Goal: Information Seeking & Learning: Understand process/instructions

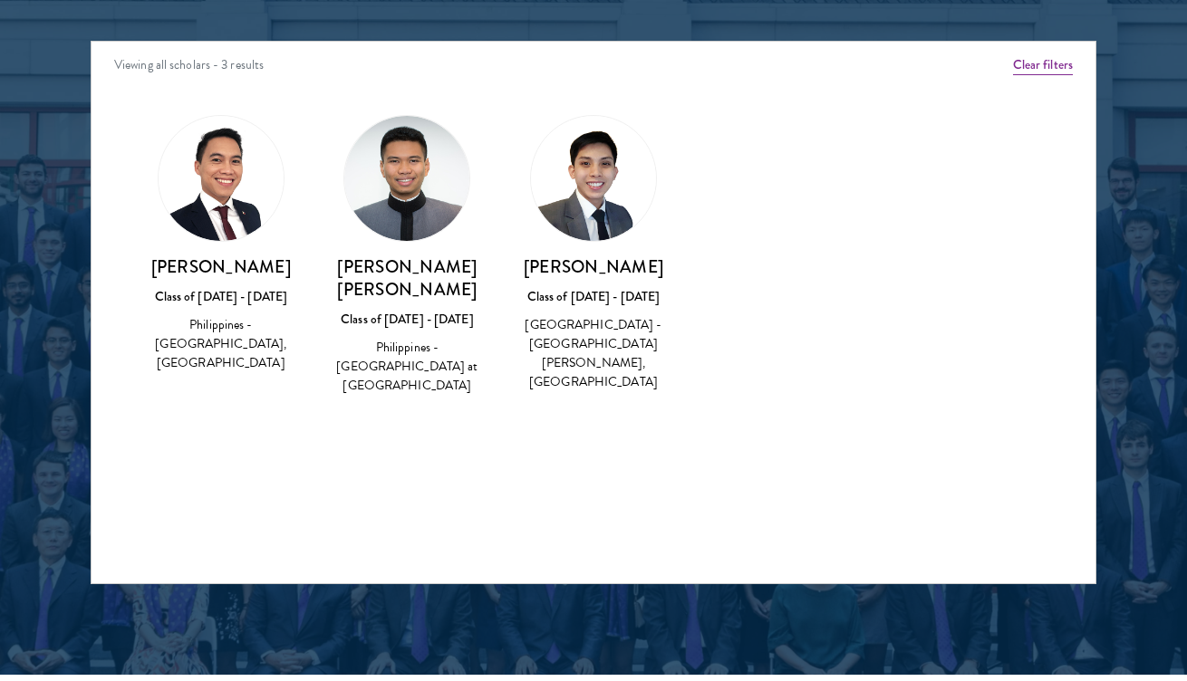
scroll to position [2309, 0]
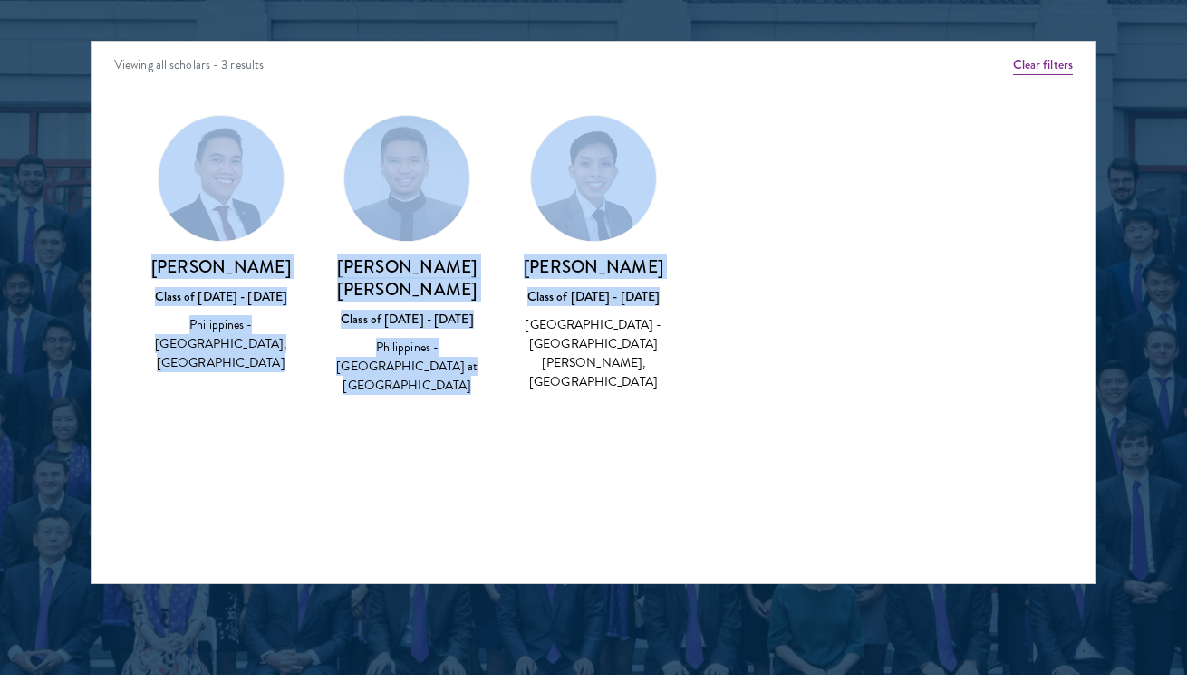
drag, startPoint x: 312, startPoint y: 156, endPoint x: 732, endPoint y: 309, distance: 446.4
click at [732, 309] on div "Amber Class of 2025 - 2026 China - Peking University View Bio Cirenquji Class o…" at bounding box center [593, 271] width 1004 height 359
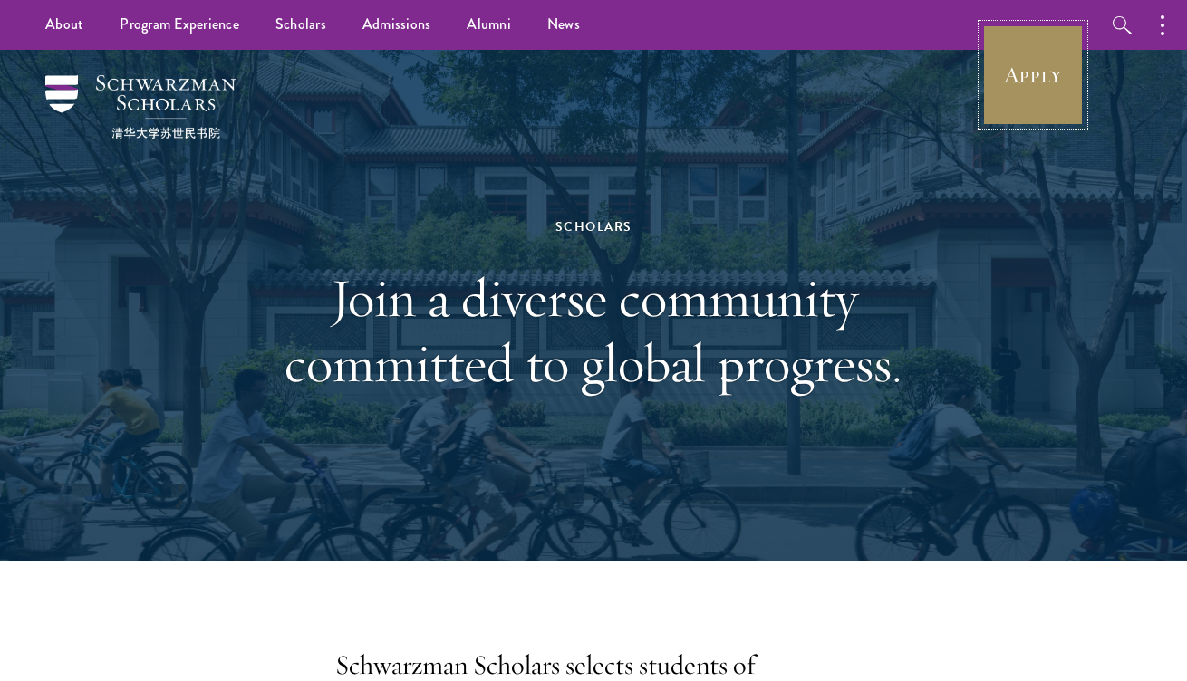
click at [1049, 57] on link "Apply" at bounding box center [1032, 74] width 101 height 101
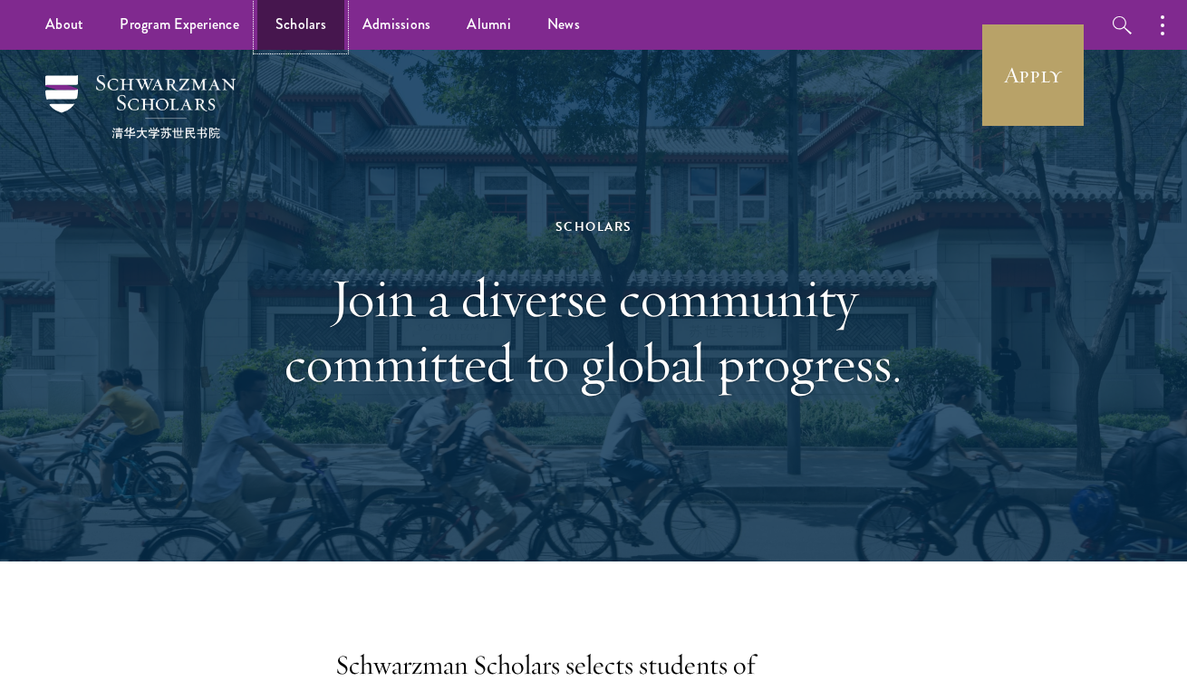
click at [295, 38] on link "Scholars" at bounding box center [300, 25] width 87 height 50
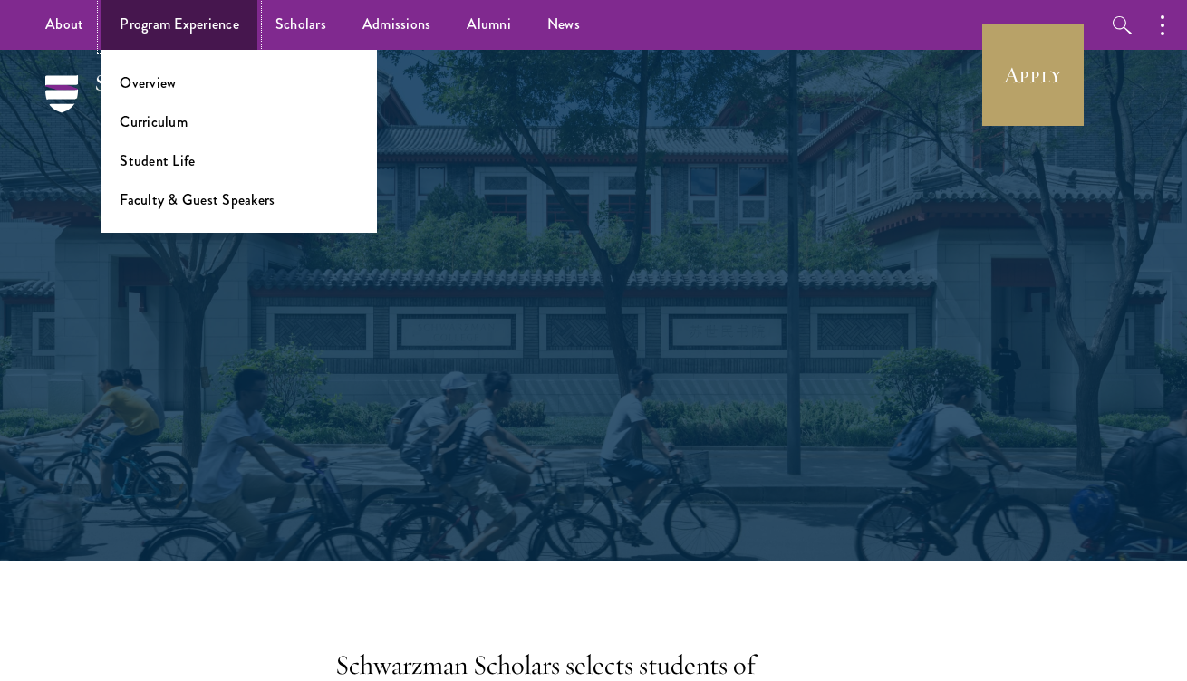
click at [199, 30] on link "Program Experience" at bounding box center [179, 25] width 156 height 50
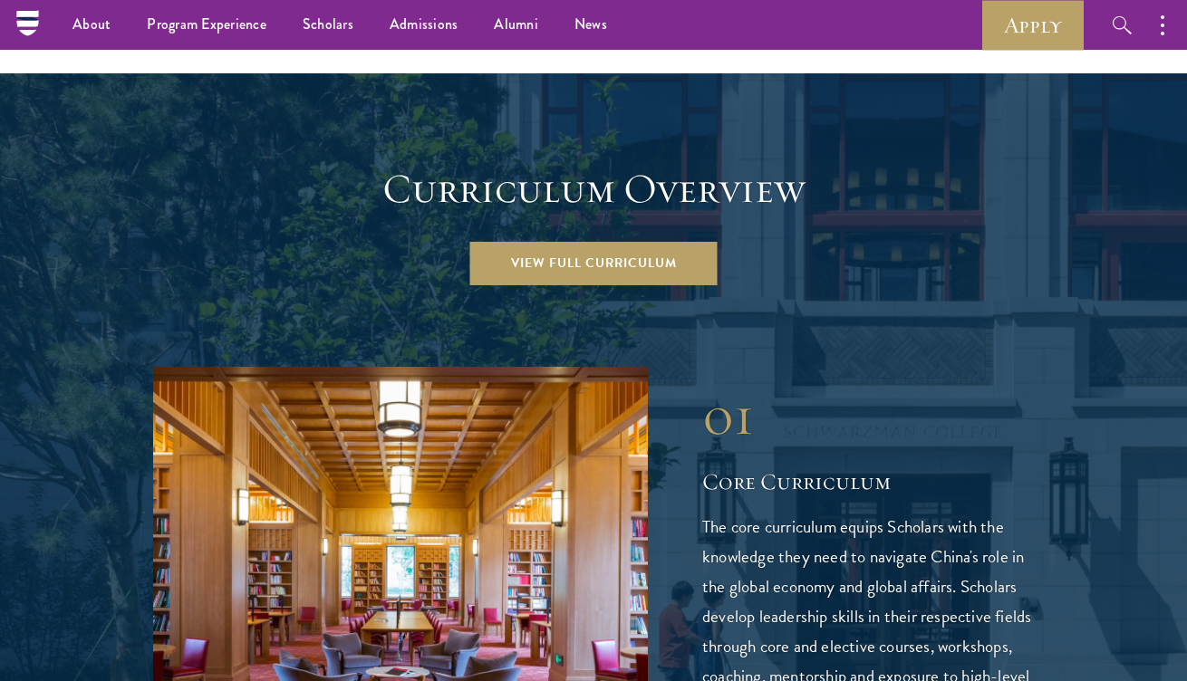
scroll to position [1898, 0]
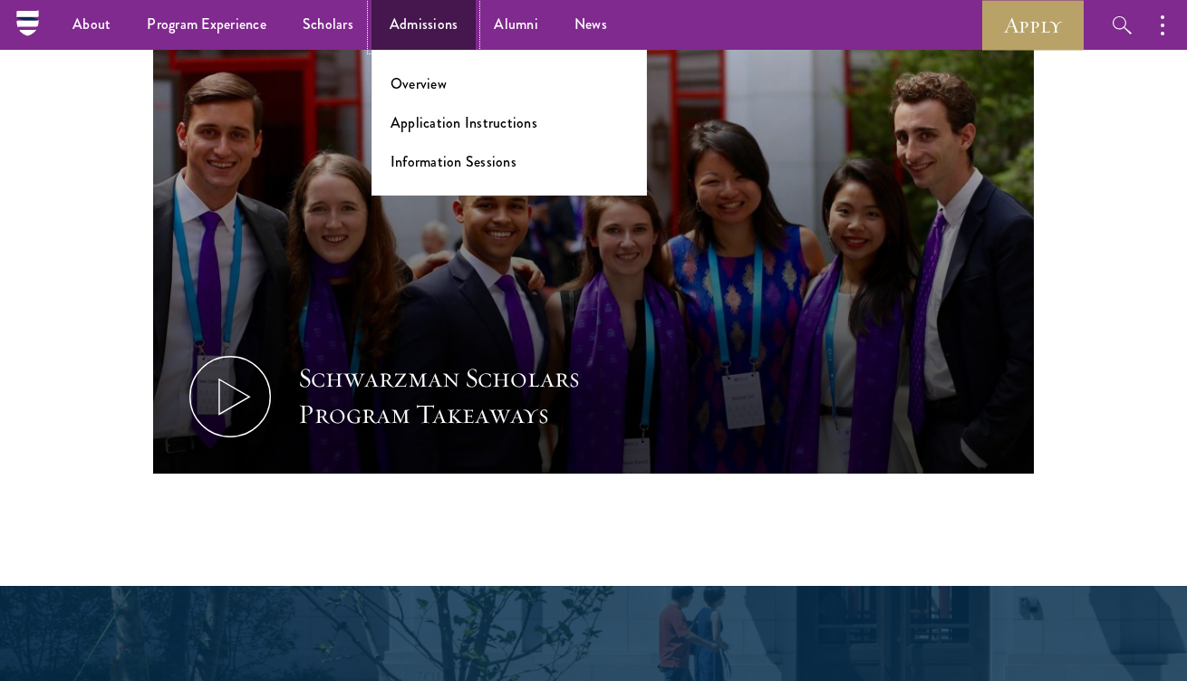
click at [444, 44] on link "Admissions" at bounding box center [423, 25] width 105 height 50
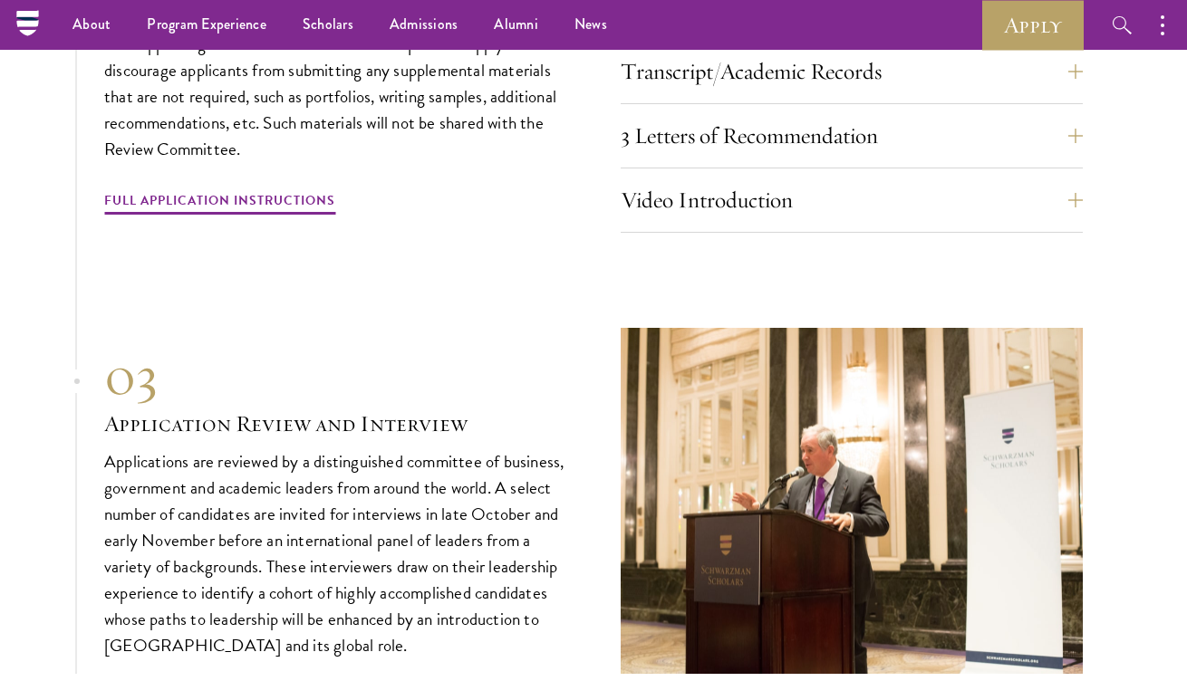
scroll to position [5768, 0]
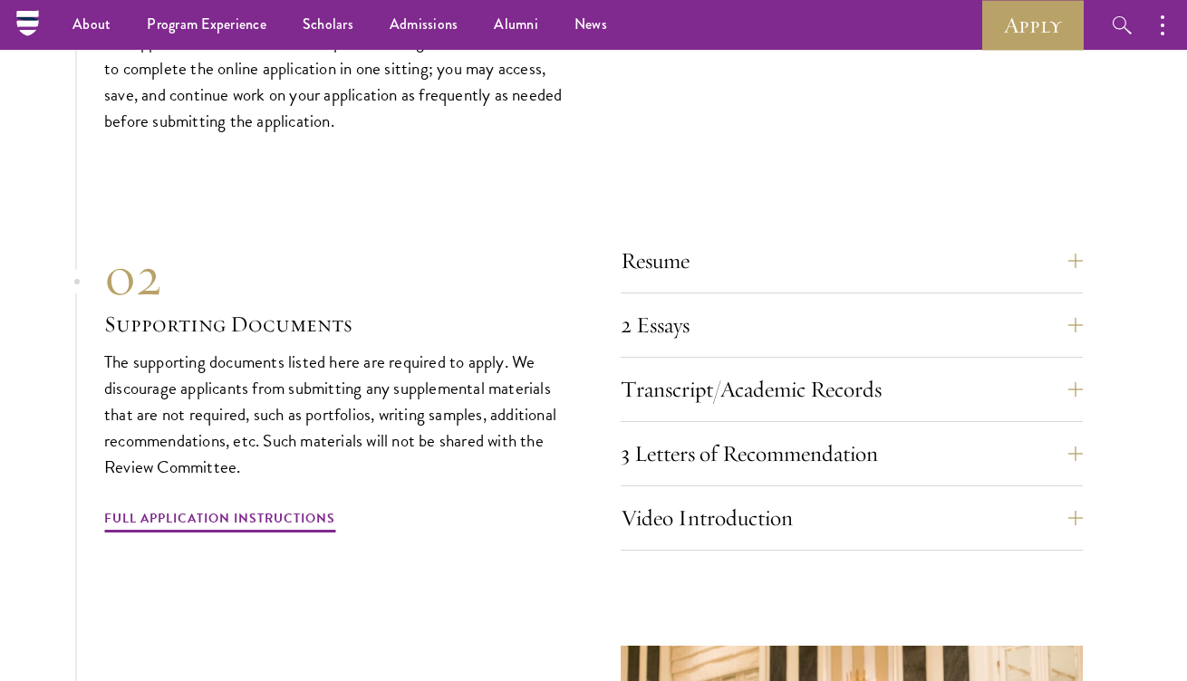
click at [639, 337] on div "2 Essays The two required essays are a Leadership Essay (750 words) and a State…" at bounding box center [851, 330] width 462 height 54
click at [653, 325] on button "2 Essays" at bounding box center [865, 324] width 462 height 43
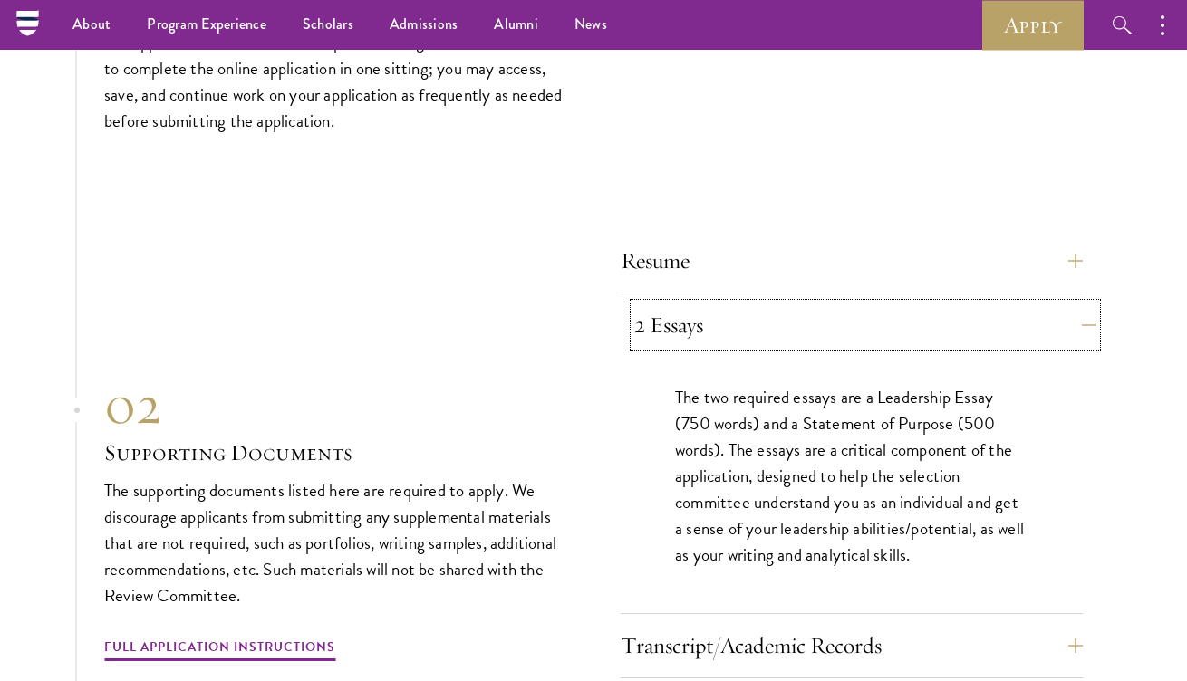
click at [653, 325] on button "2 Essays" at bounding box center [865, 324] width 462 height 43
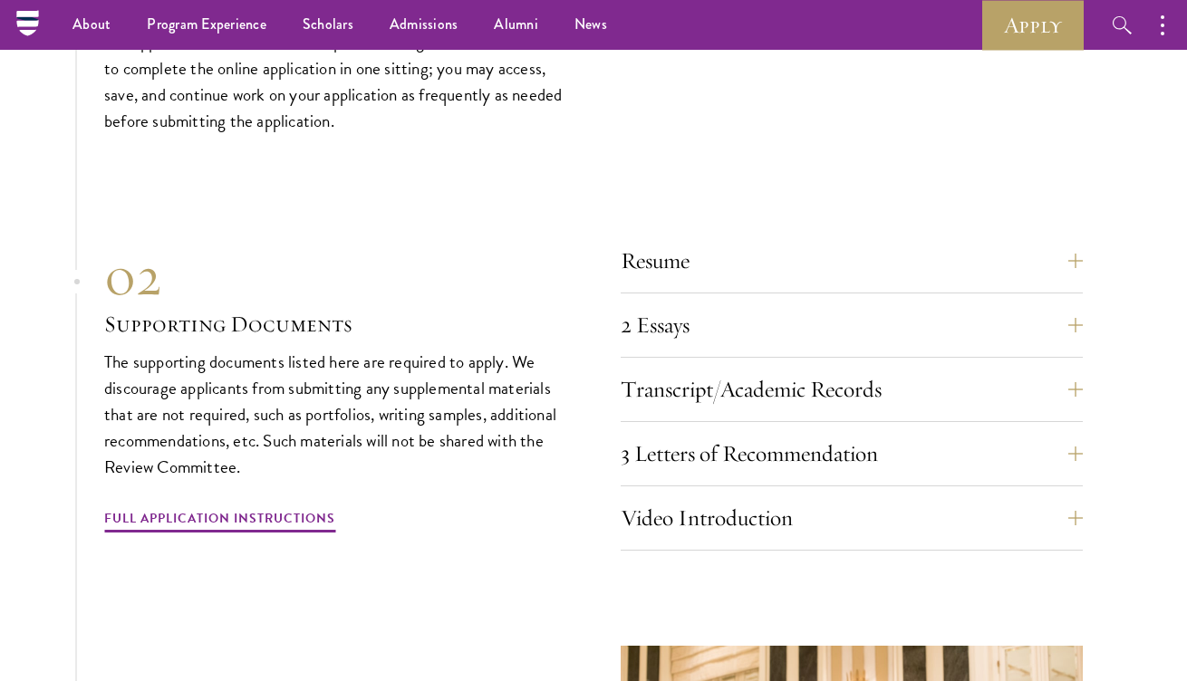
click at [654, 274] on div "Resume A current version of your resume or CV (maximum 2 pages)." at bounding box center [851, 266] width 462 height 54
click at [659, 253] on button "Resume" at bounding box center [865, 260] width 462 height 43
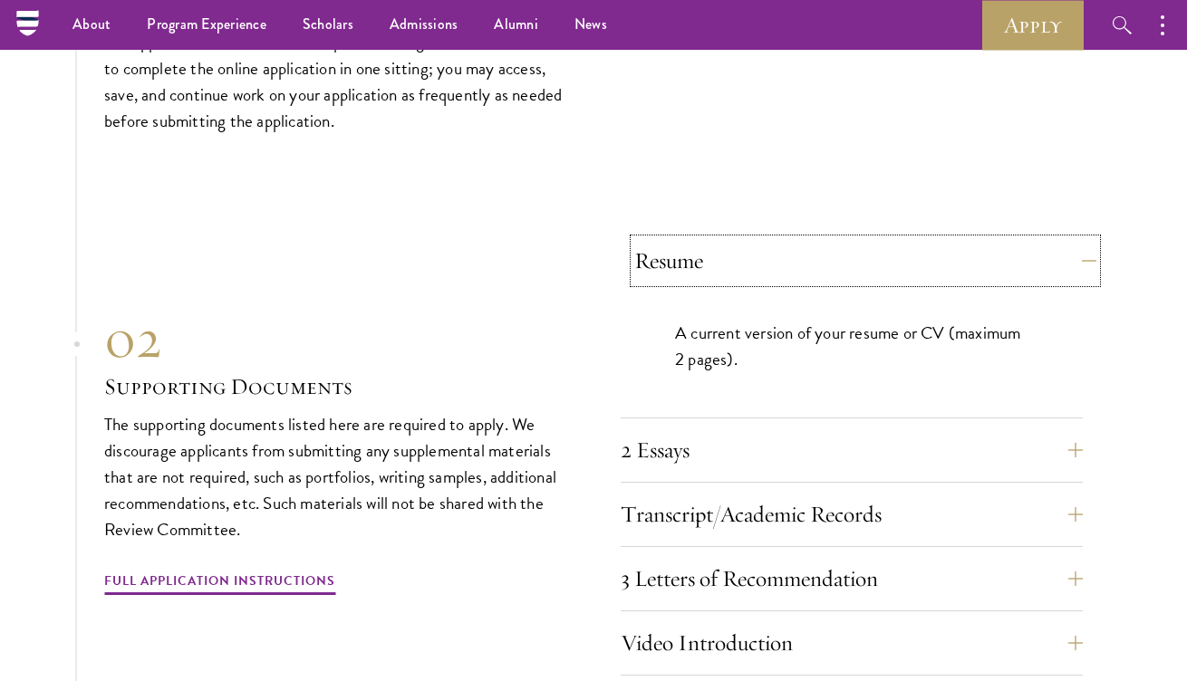
click at [659, 253] on button "Resume" at bounding box center [865, 260] width 462 height 43
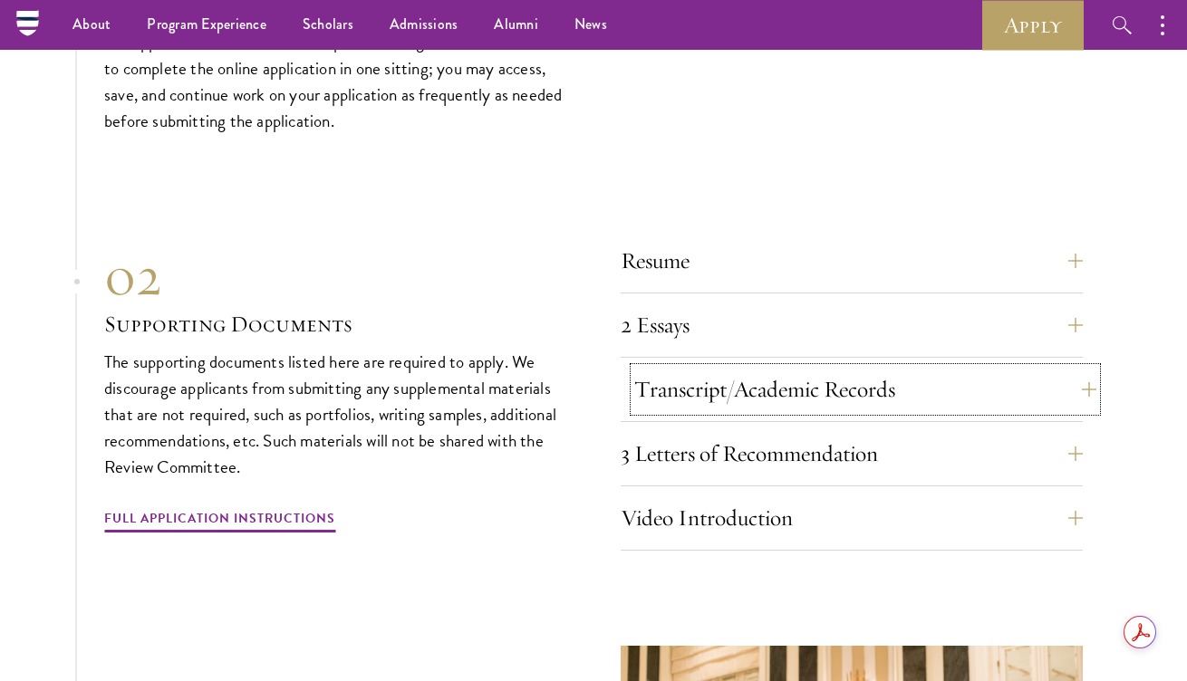
click at [693, 394] on button "Transcript/Academic Records" at bounding box center [865, 389] width 462 height 43
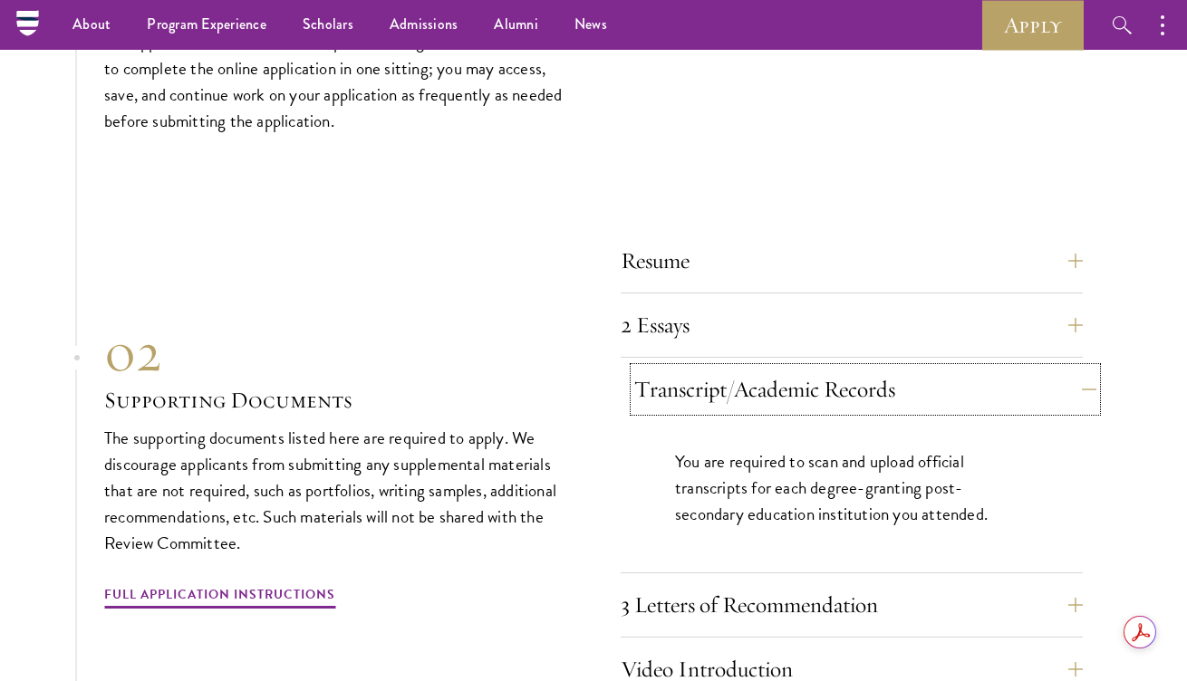
click at [693, 394] on button "Transcript/Academic Records" at bounding box center [865, 389] width 462 height 43
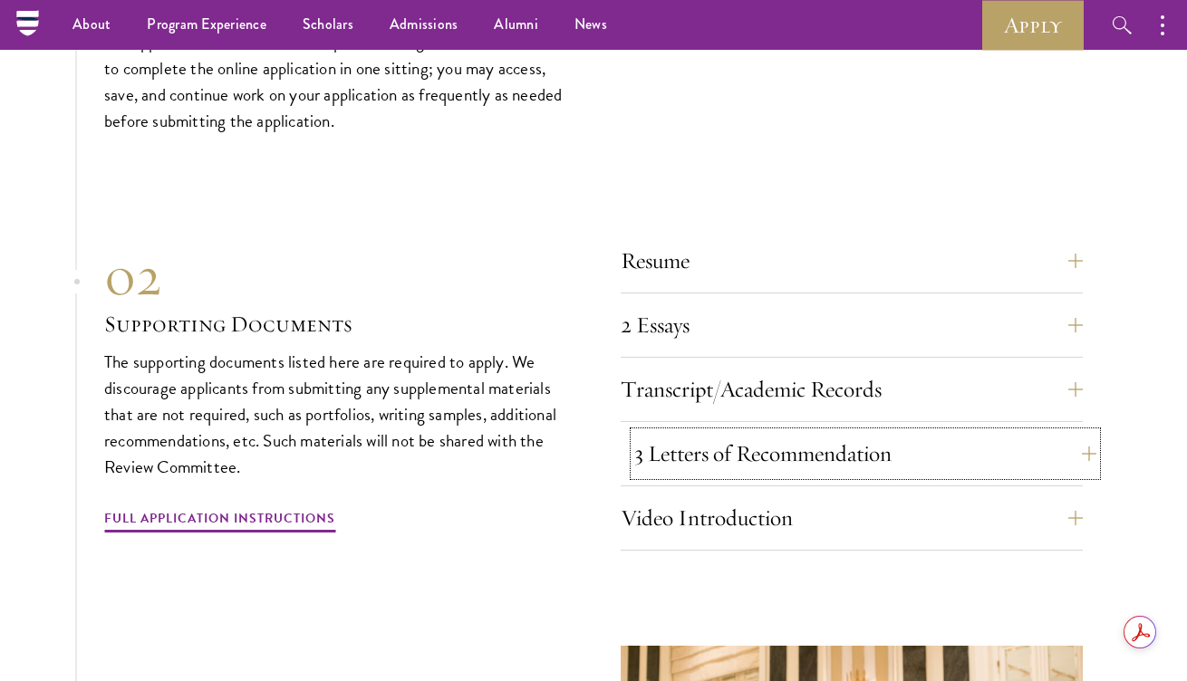
click at [692, 451] on button "3 Letters of Recommendation" at bounding box center [865, 453] width 462 height 43
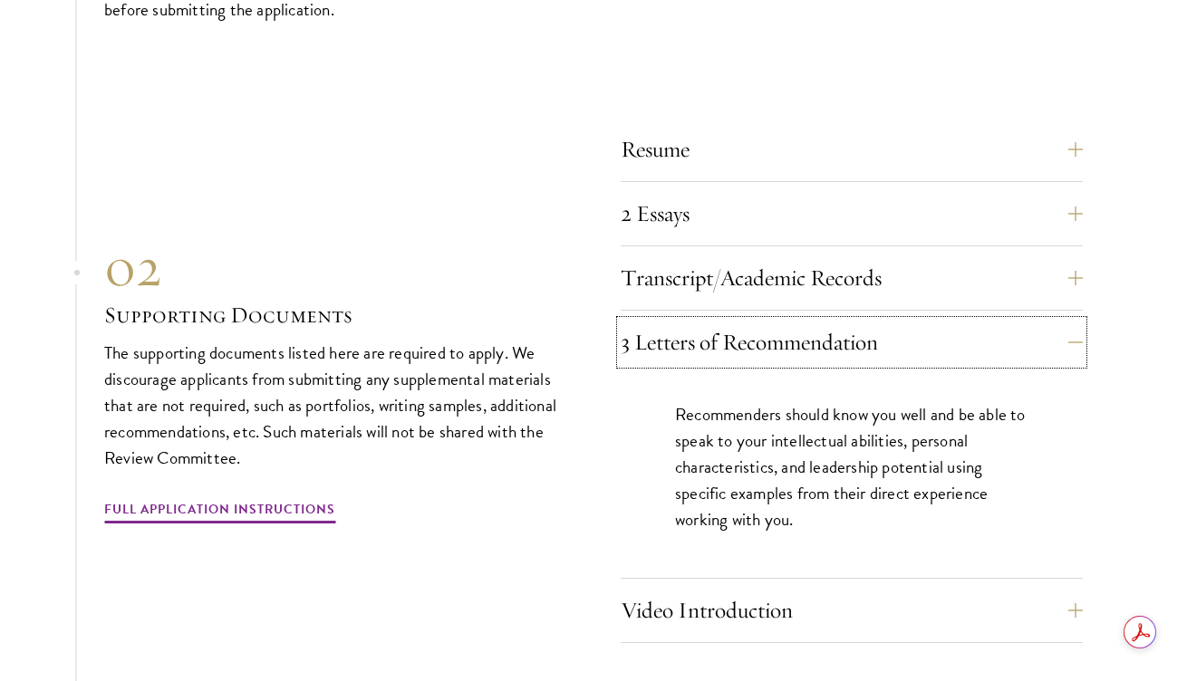
scroll to position [6059, 0]
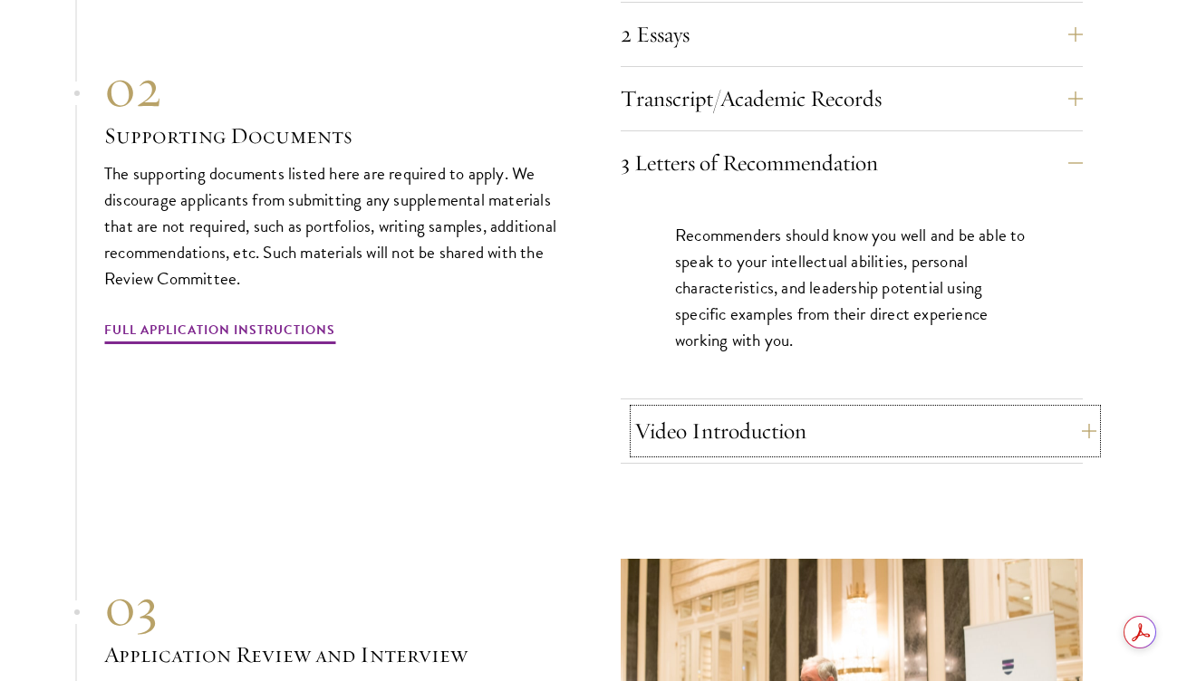
click at [726, 418] on button "Video Introduction" at bounding box center [865, 430] width 462 height 43
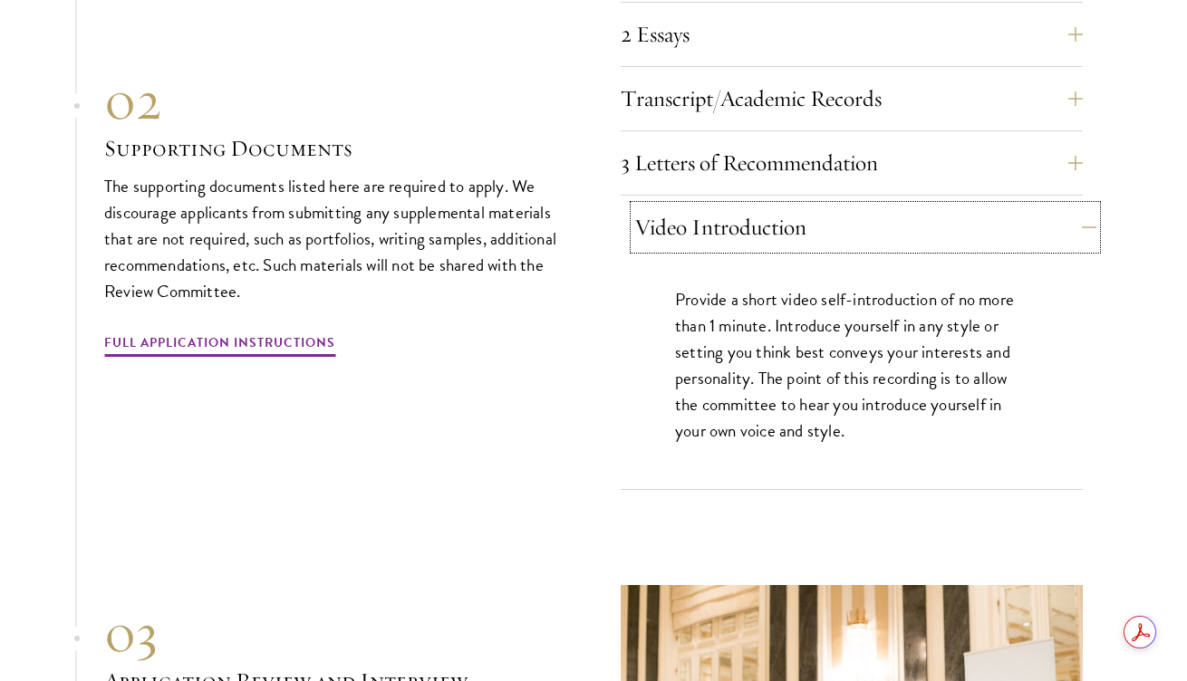
click at [712, 230] on button "Video Introduction" at bounding box center [865, 227] width 462 height 43
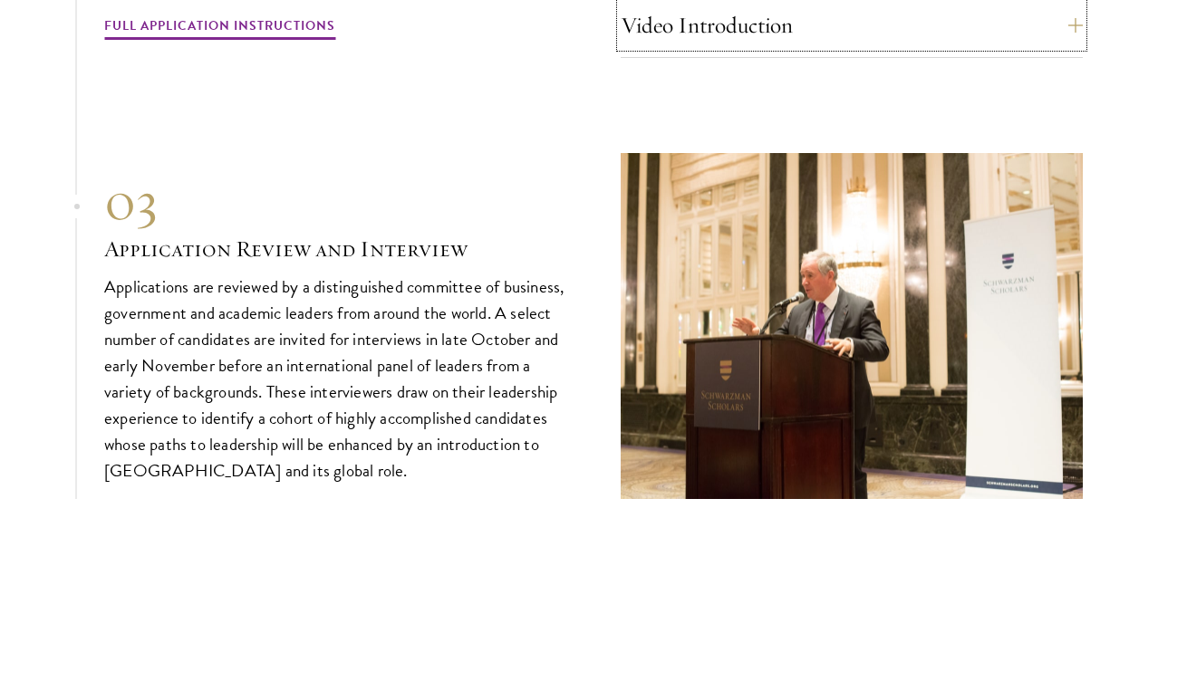
scroll to position [6275, 0]
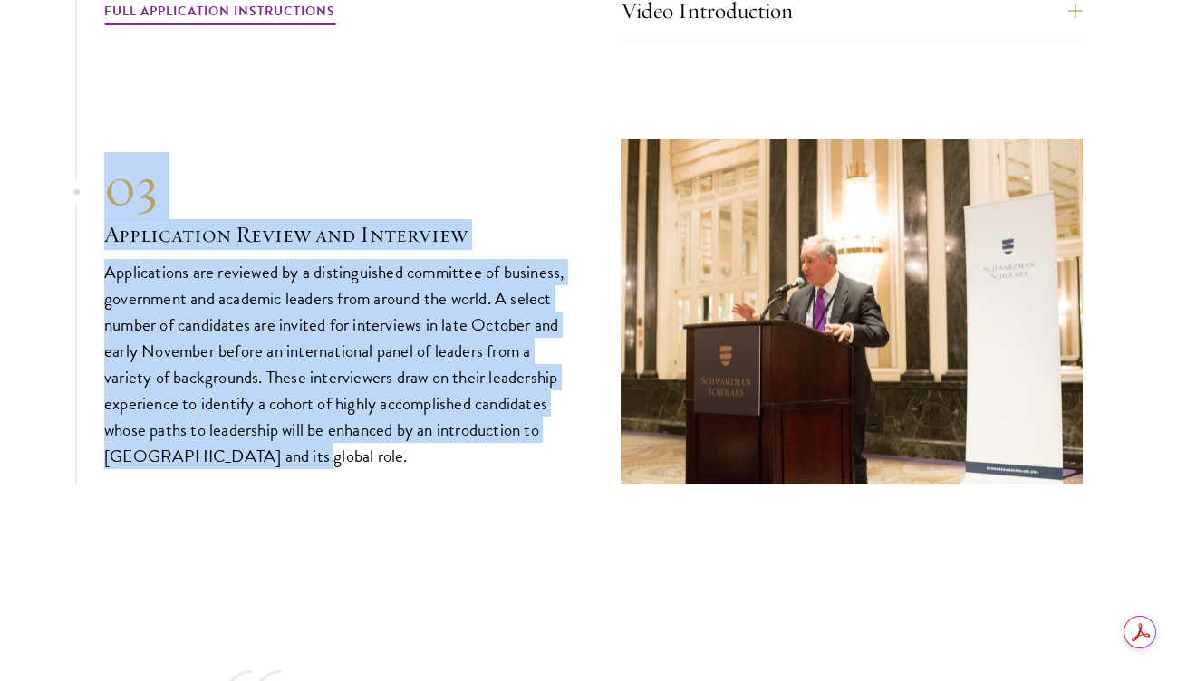
drag, startPoint x: 335, startPoint y: 448, endPoint x: 91, endPoint y: 156, distance: 381.3
drag, startPoint x: 91, startPoint y: 156, endPoint x: 303, endPoint y: 453, distance: 365.5
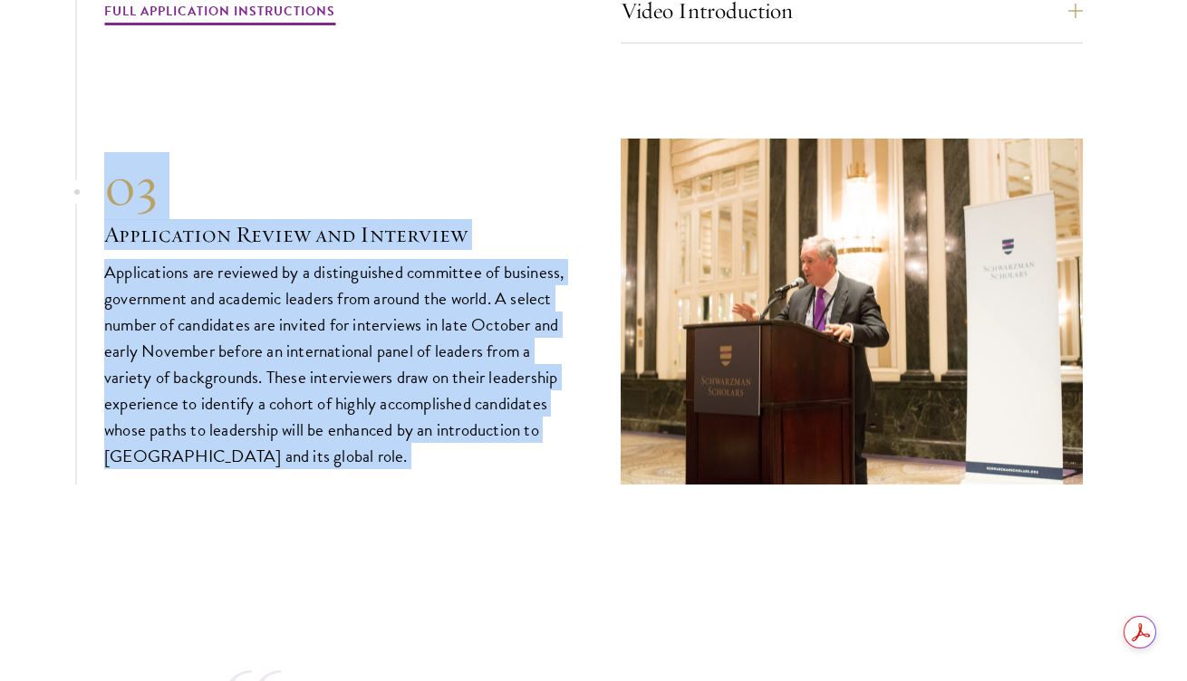
click at [303, 453] on p "Applications are reviewed by a distinguished committee of business, government …" at bounding box center [335, 364] width 462 height 211
drag, startPoint x: 303, startPoint y: 453, endPoint x: 94, endPoint y: 159, distance: 361.2
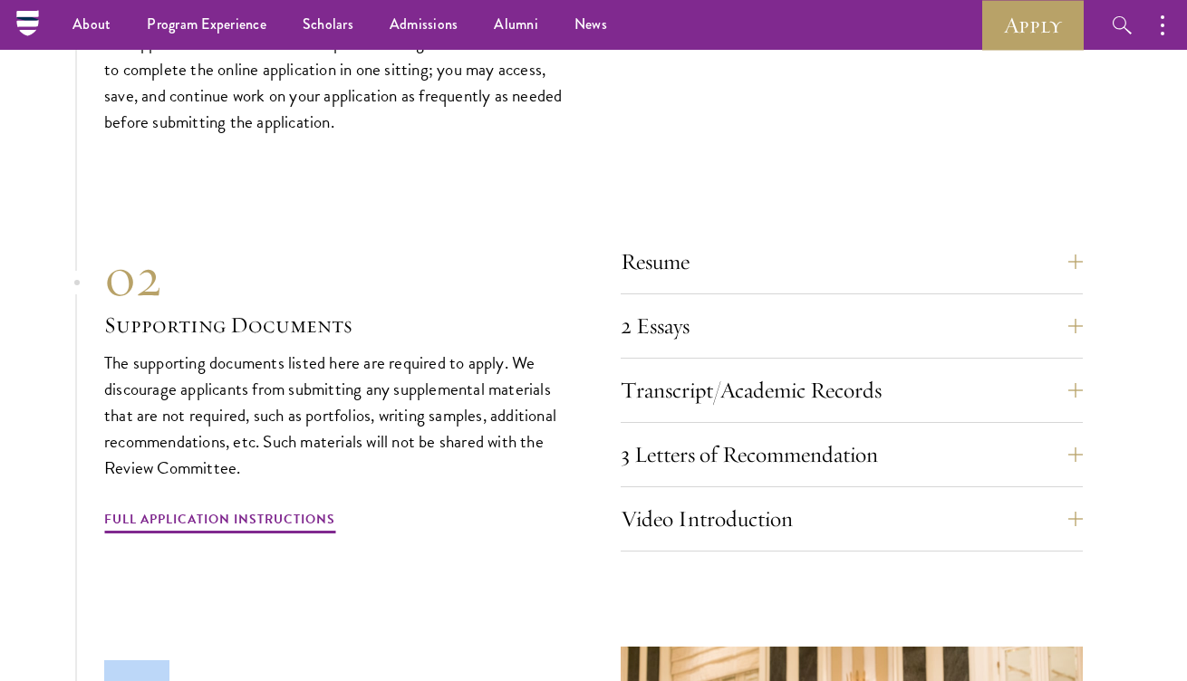
scroll to position [5758, 0]
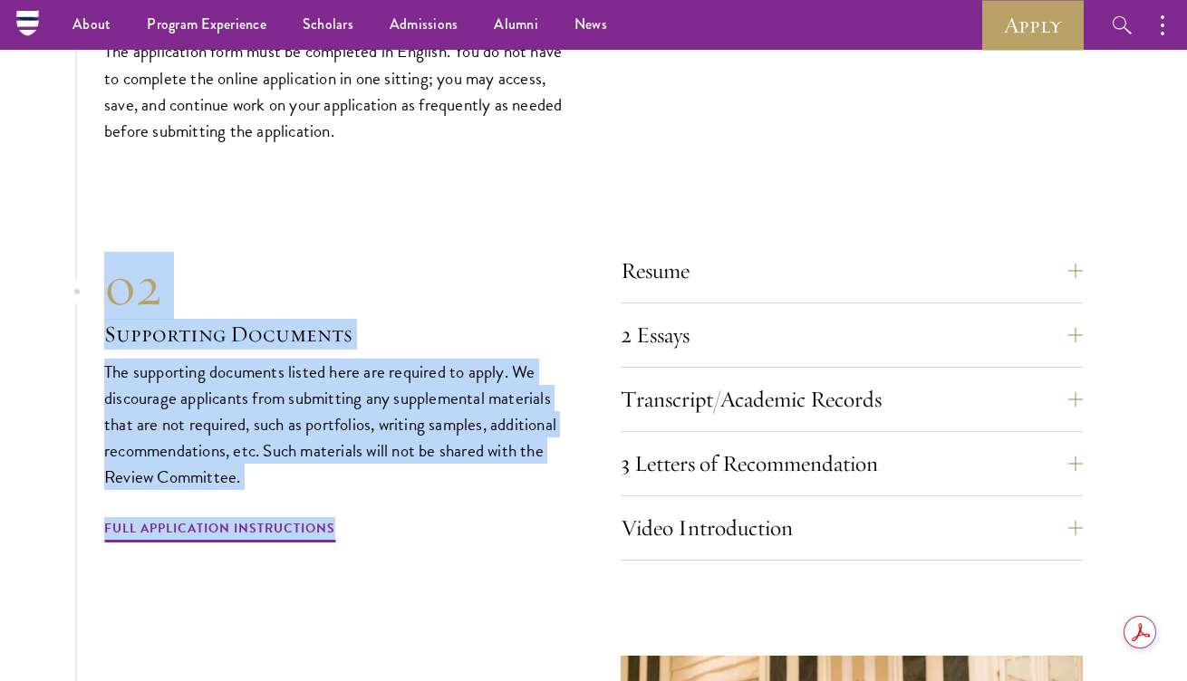
drag, startPoint x: 91, startPoint y: 264, endPoint x: 354, endPoint y: 506, distance: 357.7
click at [354, 506] on section "01 Online Application 01 Online Application The application must be completed o…" at bounding box center [593, 440] width 1187 height 1121
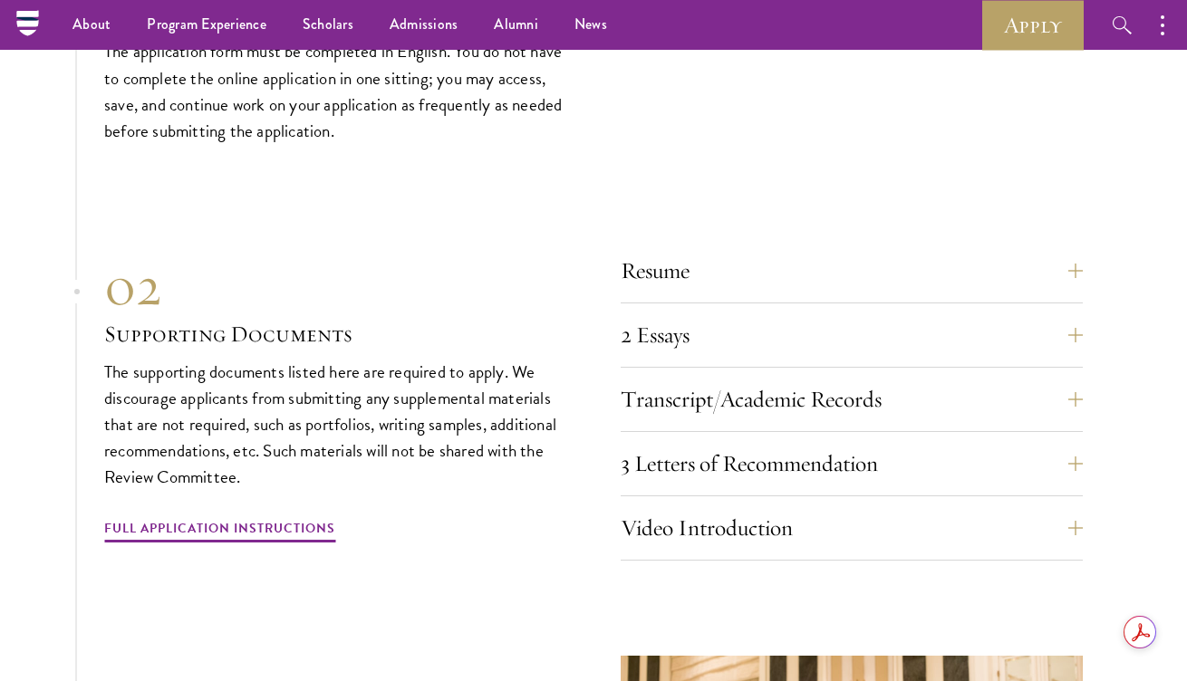
click at [359, 533] on div "02 Supporting Documents The supporting documents listed here are required to ap…" at bounding box center [335, 400] width 462 height 292
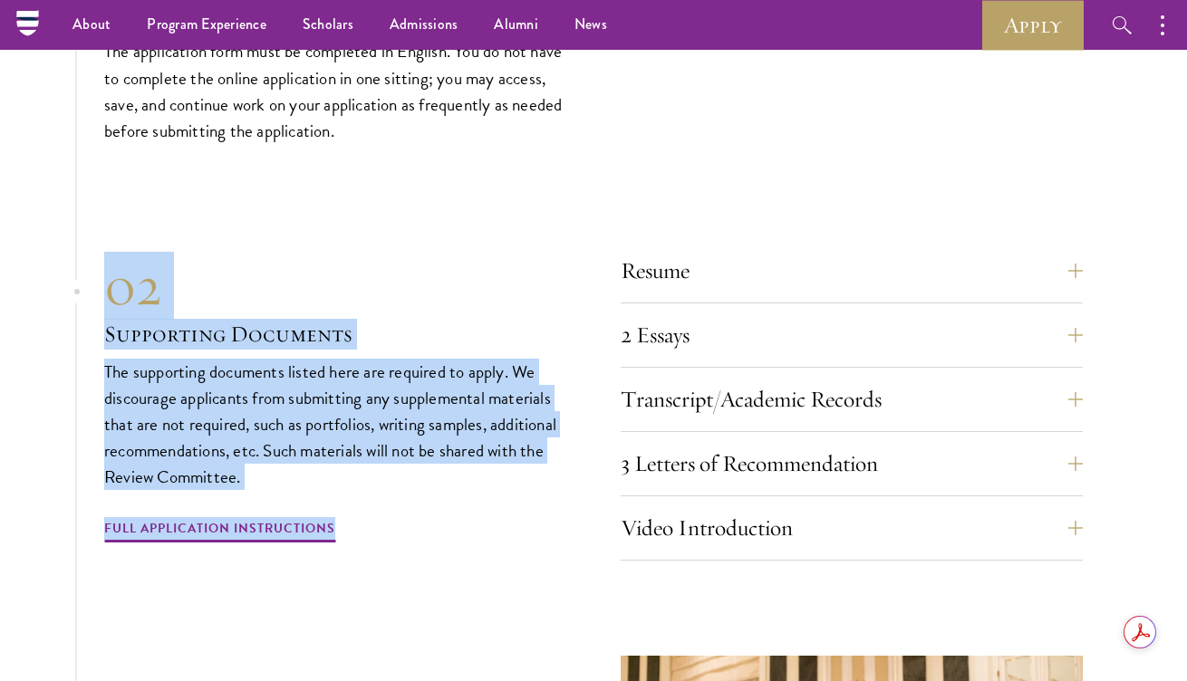
drag, startPoint x: 359, startPoint y: 533, endPoint x: 112, endPoint y: 290, distance: 345.9
click at [112, 290] on div "02 Supporting Documents The supporting documents listed here are required to ap…" at bounding box center [335, 400] width 462 height 292
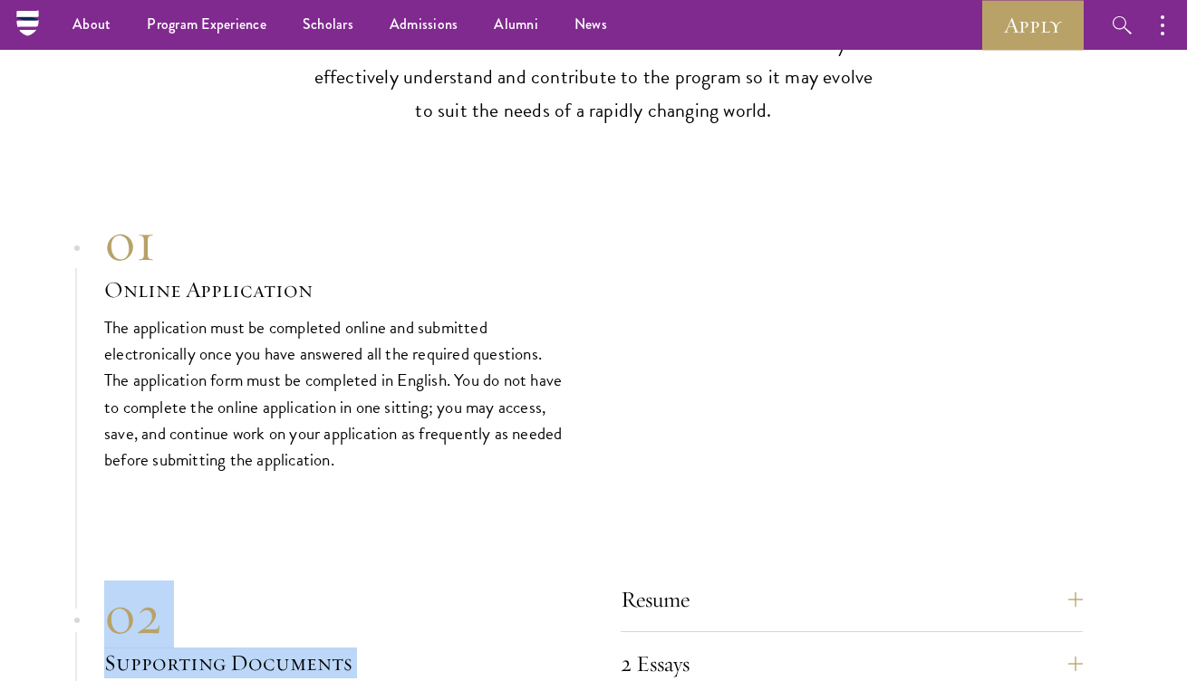
scroll to position [5399, 0]
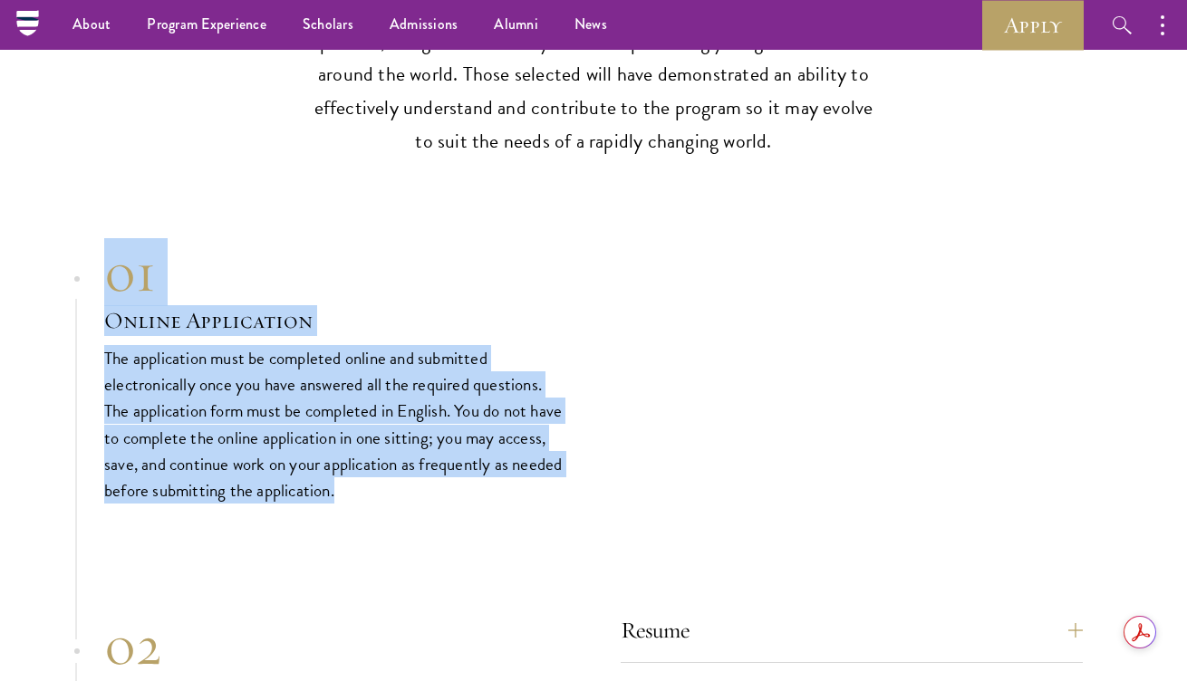
drag, startPoint x: 380, startPoint y: 467, endPoint x: 104, endPoint y: 274, distance: 336.2
click at [104, 274] on div "01 Online Application The application must be completed online and submitted el…" at bounding box center [335, 371] width 462 height 263
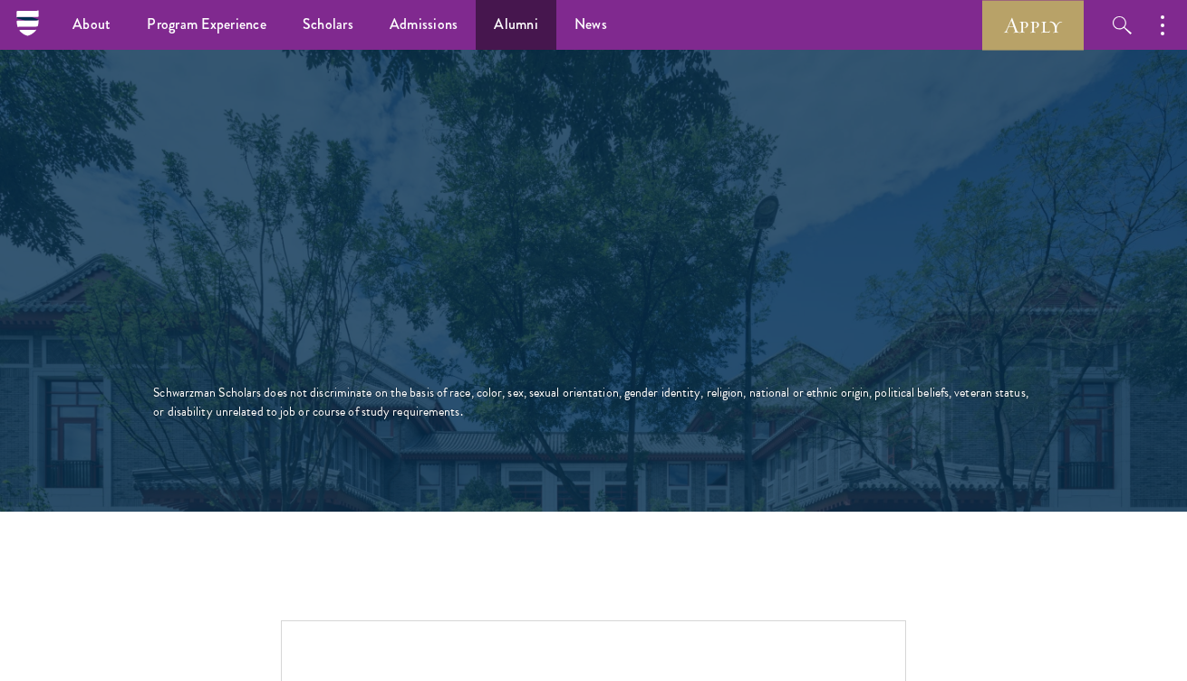
scroll to position [3194, 0]
